Goal: Transaction & Acquisition: Download file/media

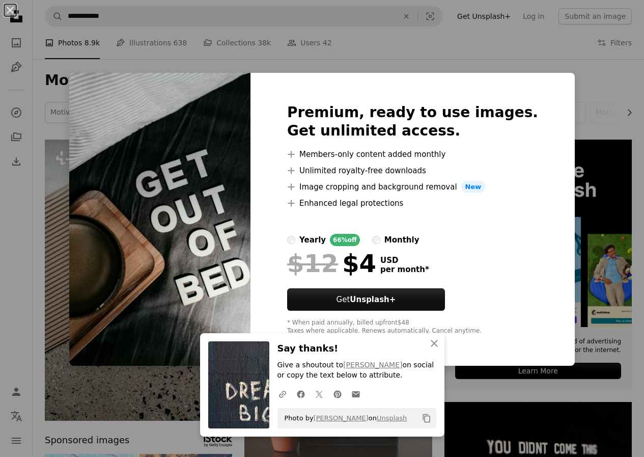
scroll to position [560, 0]
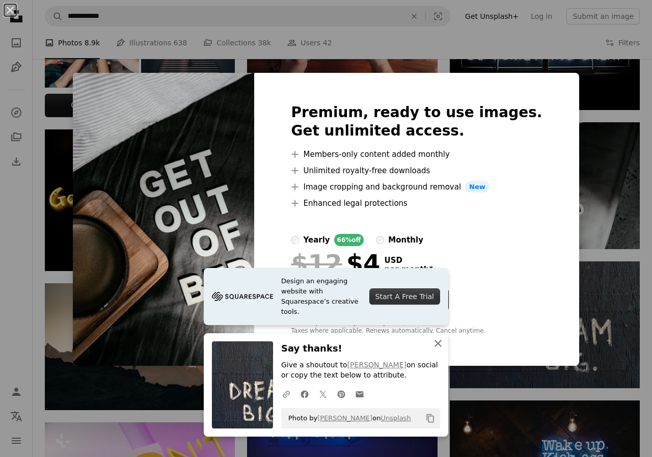
click at [436, 345] on icon "button" at bounding box center [437, 343] width 7 height 7
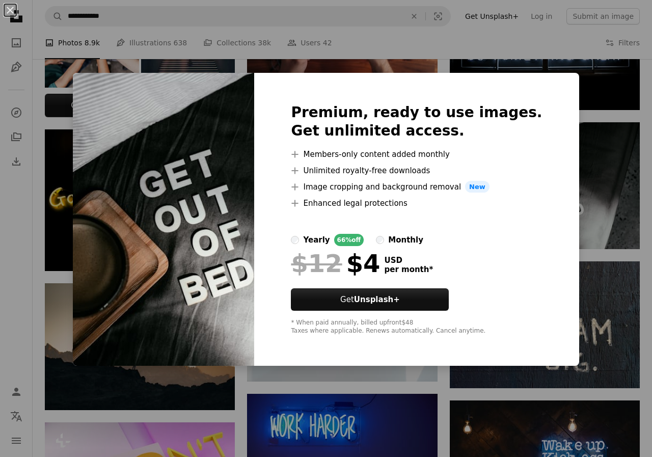
click at [6, 260] on div "An X shape Premium, ready to use images. Get unlimited access. A plus sign Memb…" at bounding box center [326, 228] width 652 height 457
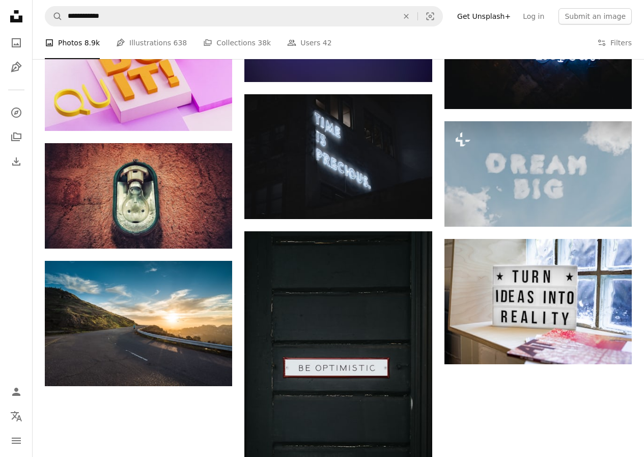
scroll to position [967, 0]
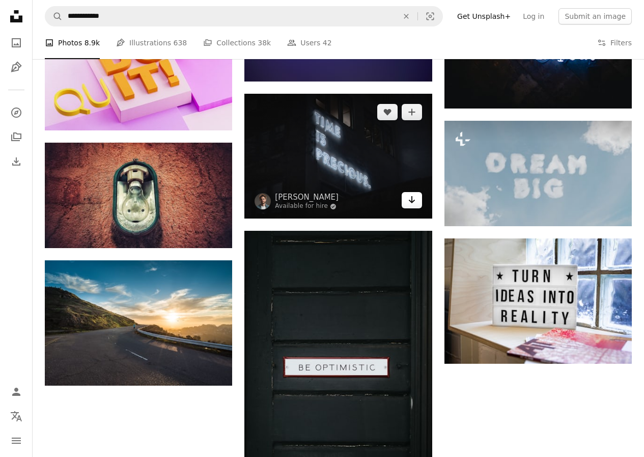
click at [415, 198] on icon "Arrow pointing down" at bounding box center [412, 199] width 8 height 12
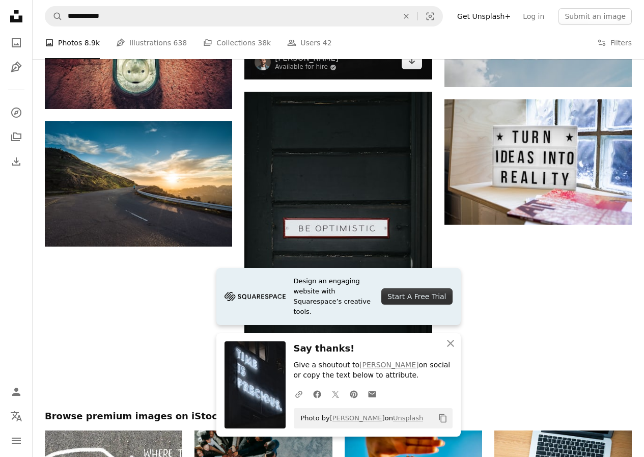
scroll to position [1171, 0]
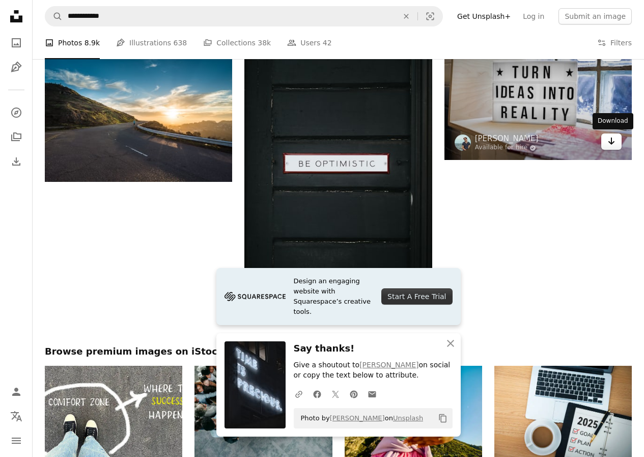
click at [615, 143] on icon "Arrow pointing down" at bounding box center [611, 141] width 8 height 12
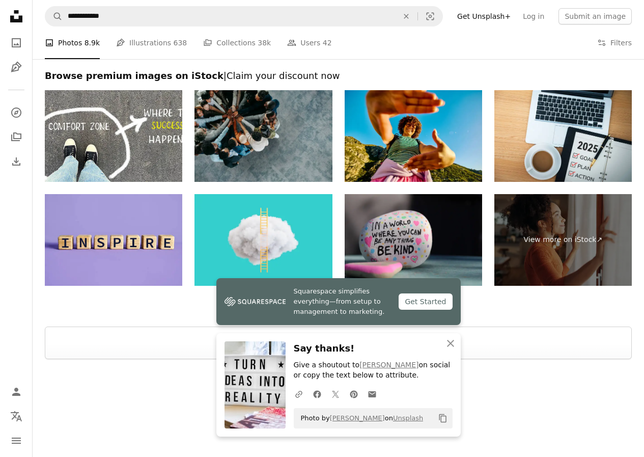
scroll to position [1466, 0]
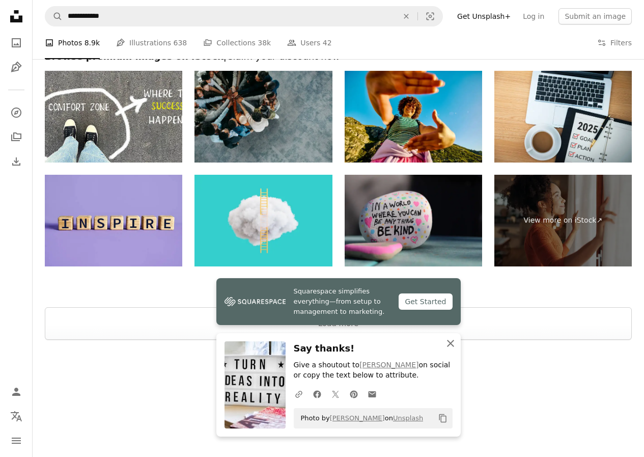
click at [451, 342] on icon "button" at bounding box center [450, 343] width 7 height 7
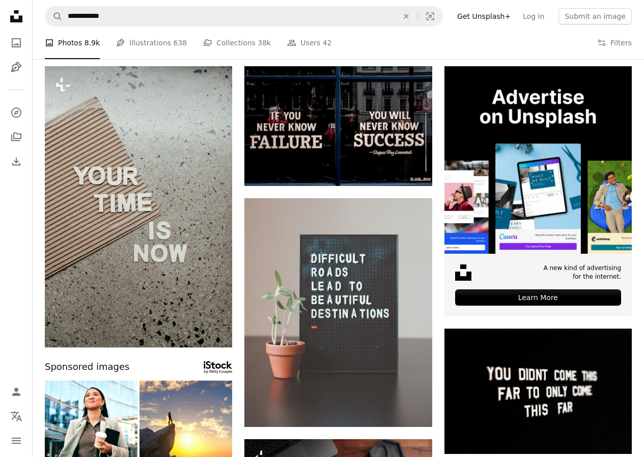
scroll to position [0, 0]
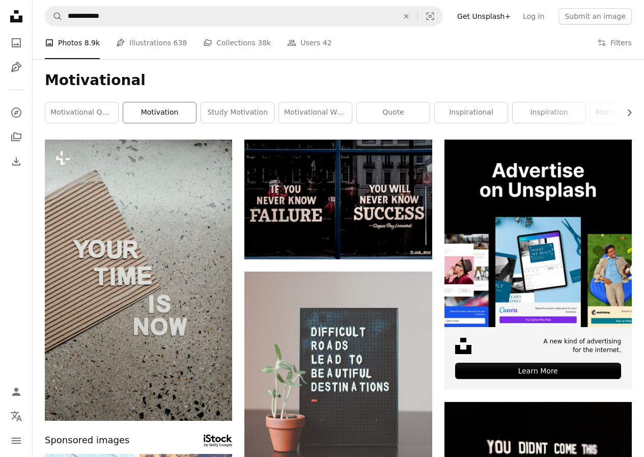
click at [153, 106] on link "motivation" at bounding box center [159, 112] width 73 height 20
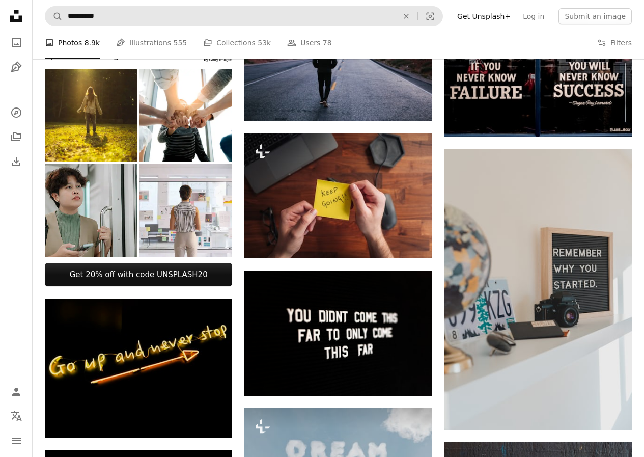
scroll to position [305, 0]
